Goal: Information Seeking & Learning: Learn about a topic

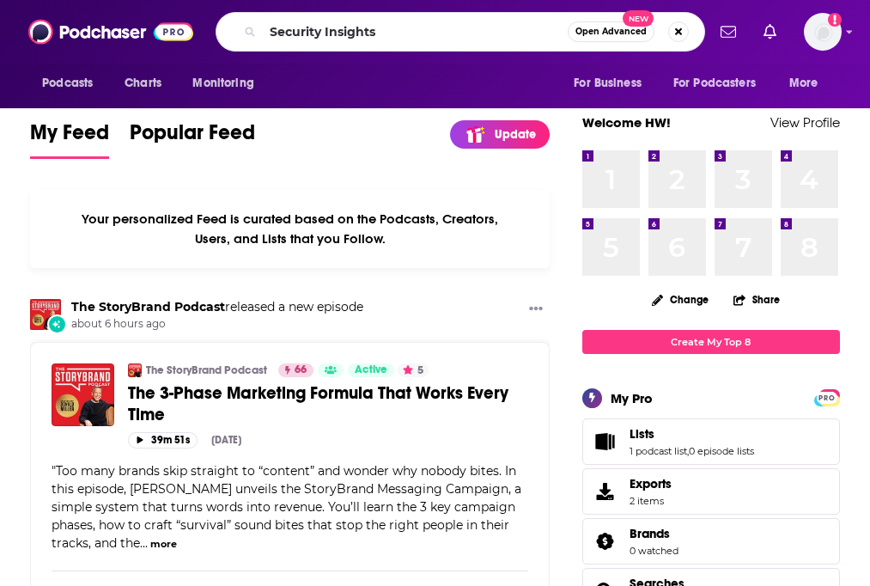
type input "Security Insights"
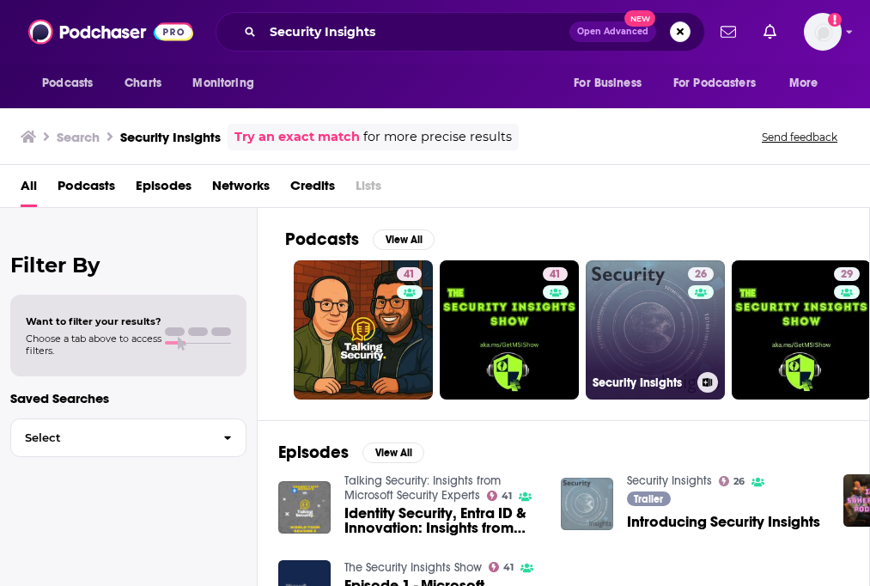
click at [637, 339] on link "26 Security Insights" at bounding box center [655, 329] width 139 height 139
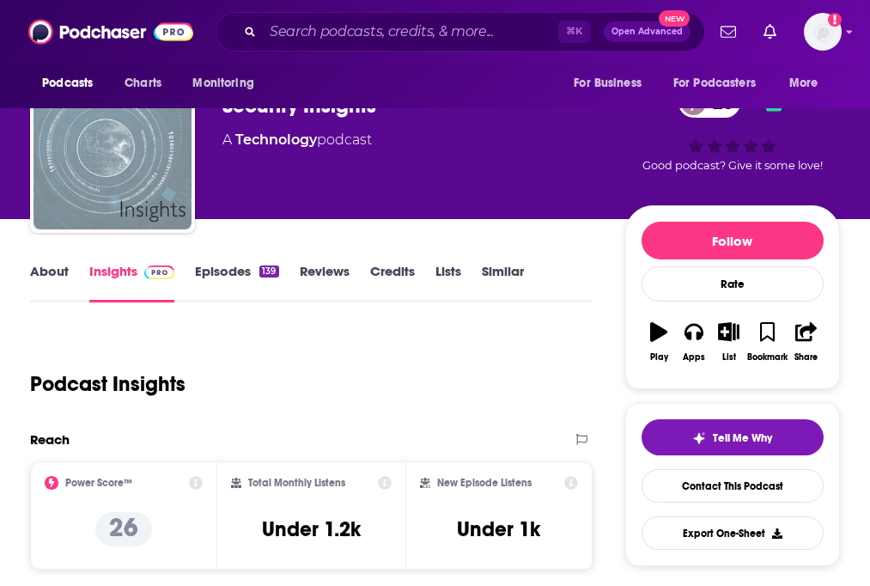
scroll to position [31, 0]
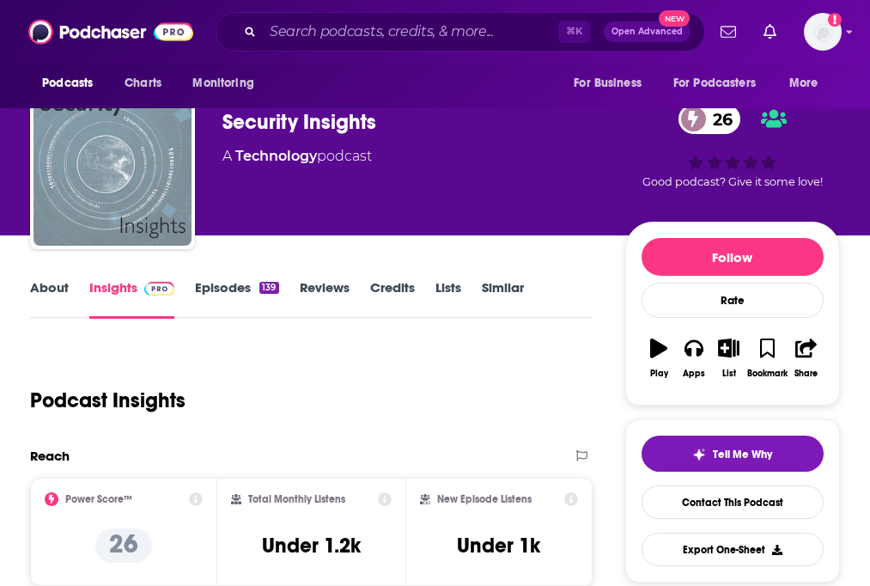
click at [61, 281] on link "About" at bounding box center [49, 299] width 39 height 40
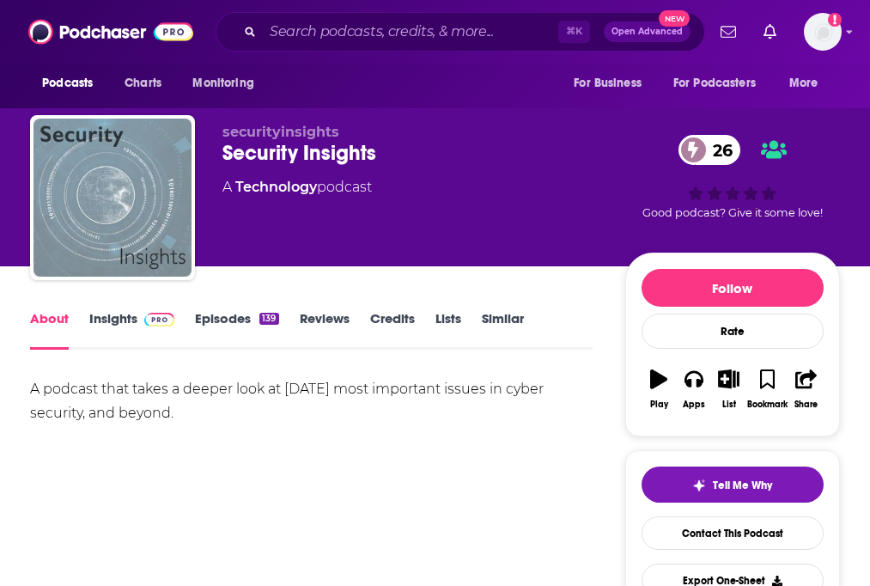
click at [231, 327] on link "Episodes 139" at bounding box center [236, 330] width 83 height 40
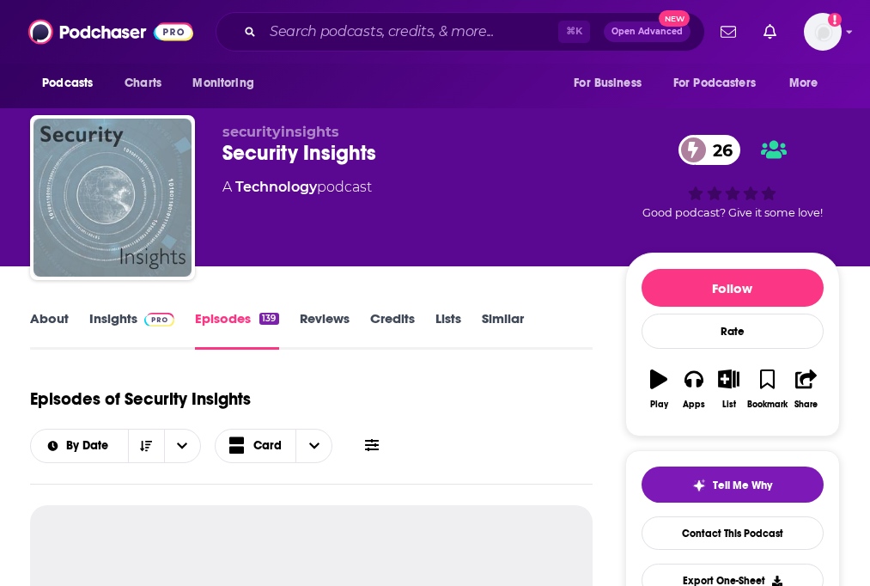
click at [137, 323] on span at bounding box center [155, 318] width 37 height 16
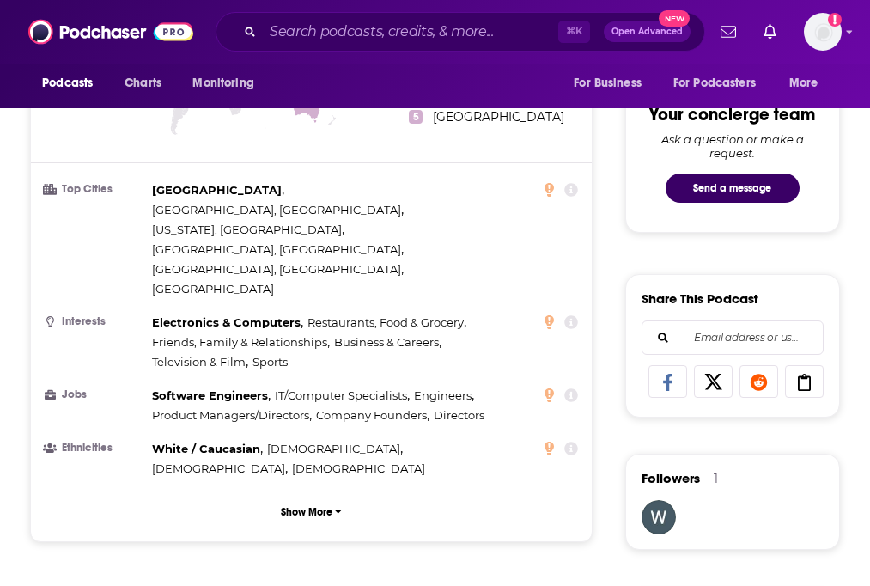
scroll to position [482, 0]
